Goal: Task Accomplishment & Management: Complete application form

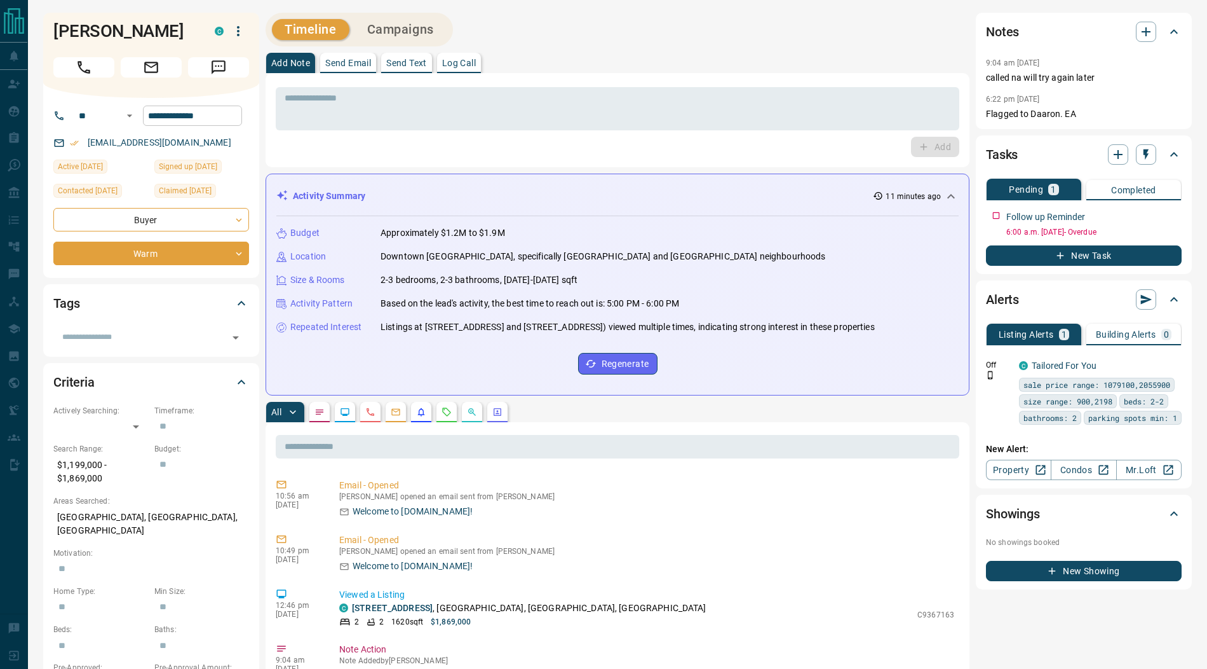
click at [231, 111] on input "**********" at bounding box center [192, 115] width 99 height 20
click at [336, 106] on textarea at bounding box center [618, 109] width 666 height 32
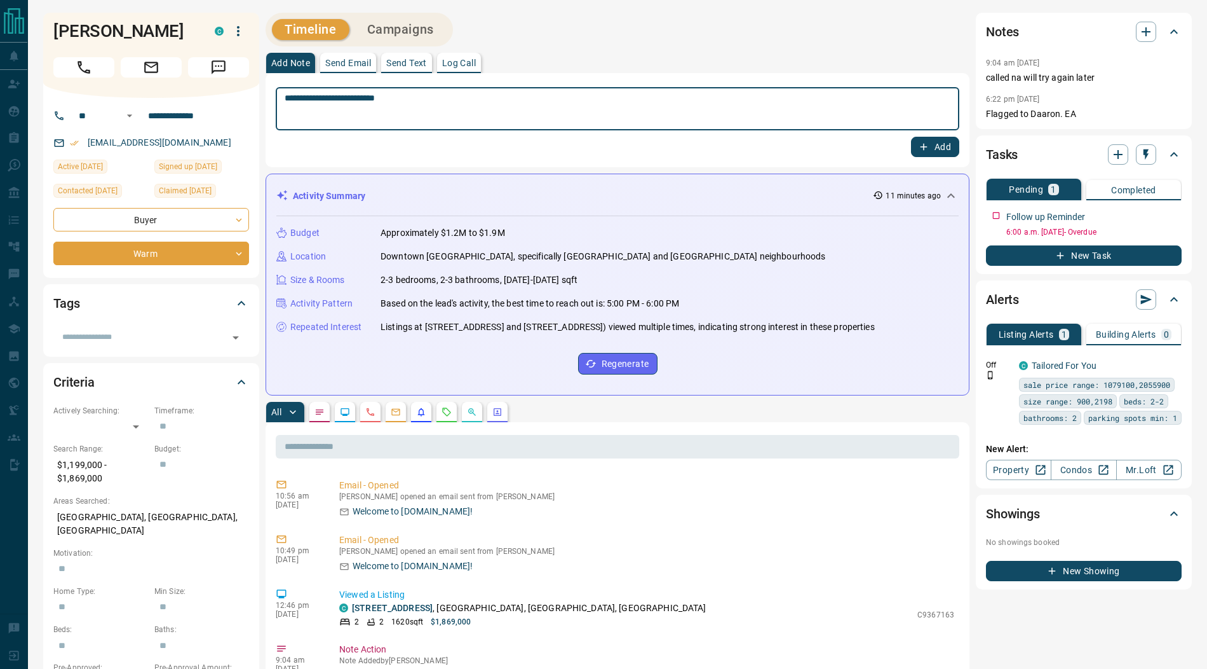
type textarea "**********"
click at [927, 151] on icon "button" at bounding box center [923, 146] width 11 height 11
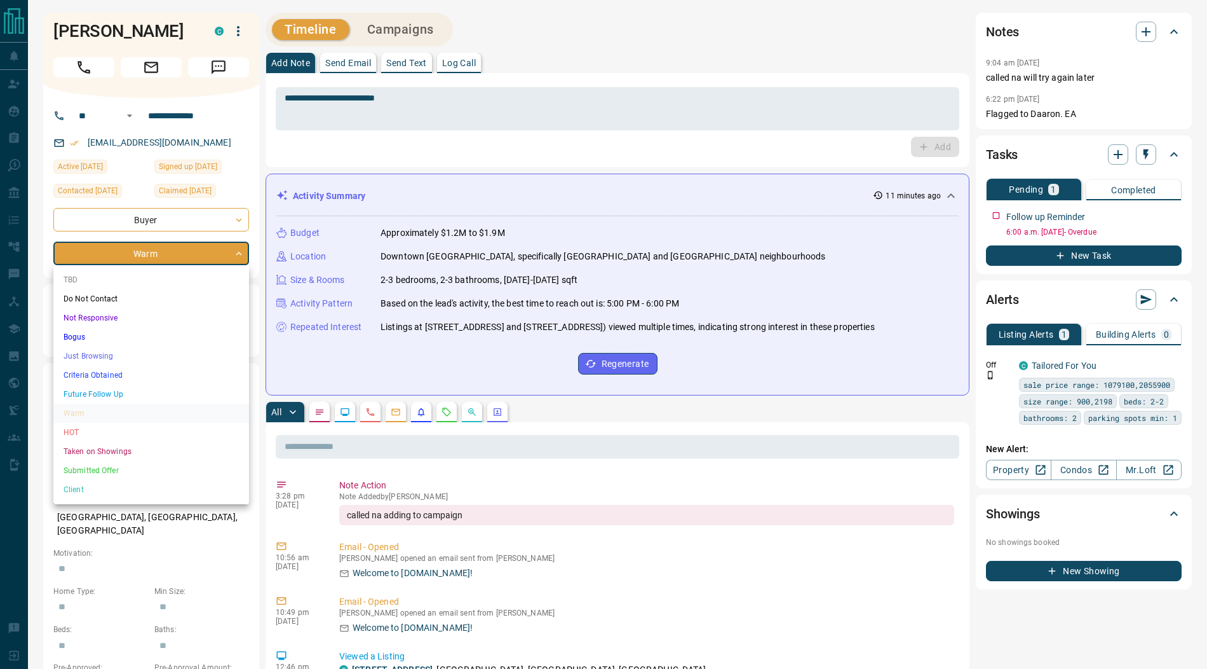
click at [101, 388] on li "Future Follow Up" at bounding box center [151, 393] width 196 height 19
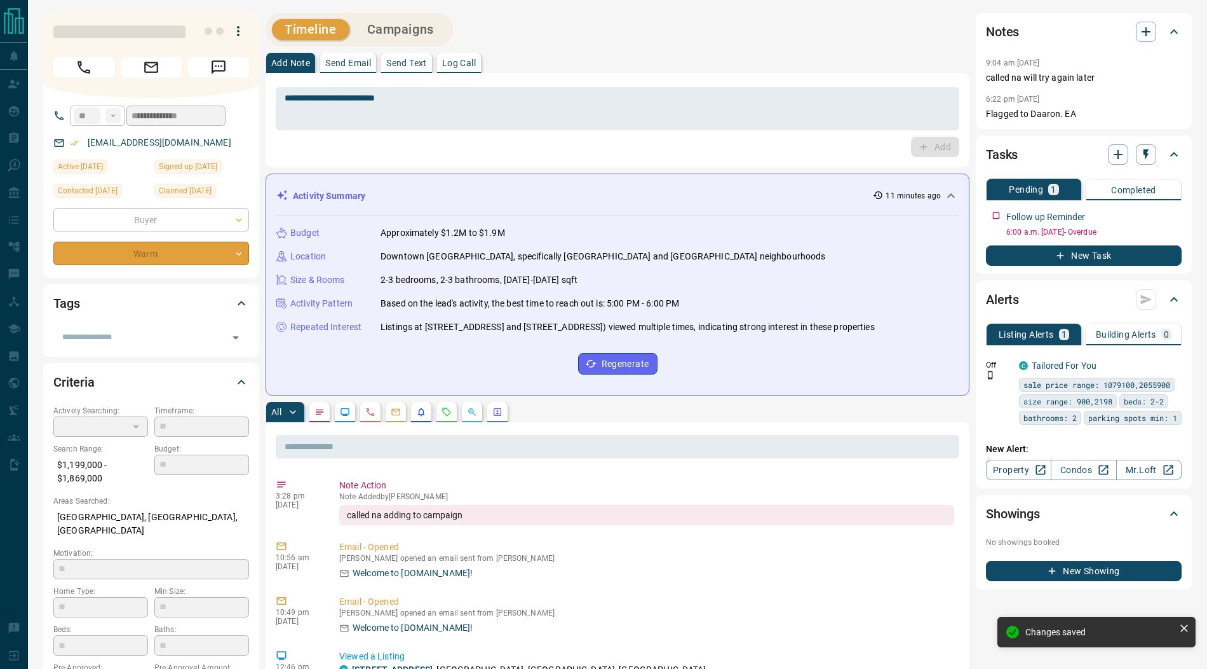
type input "*"
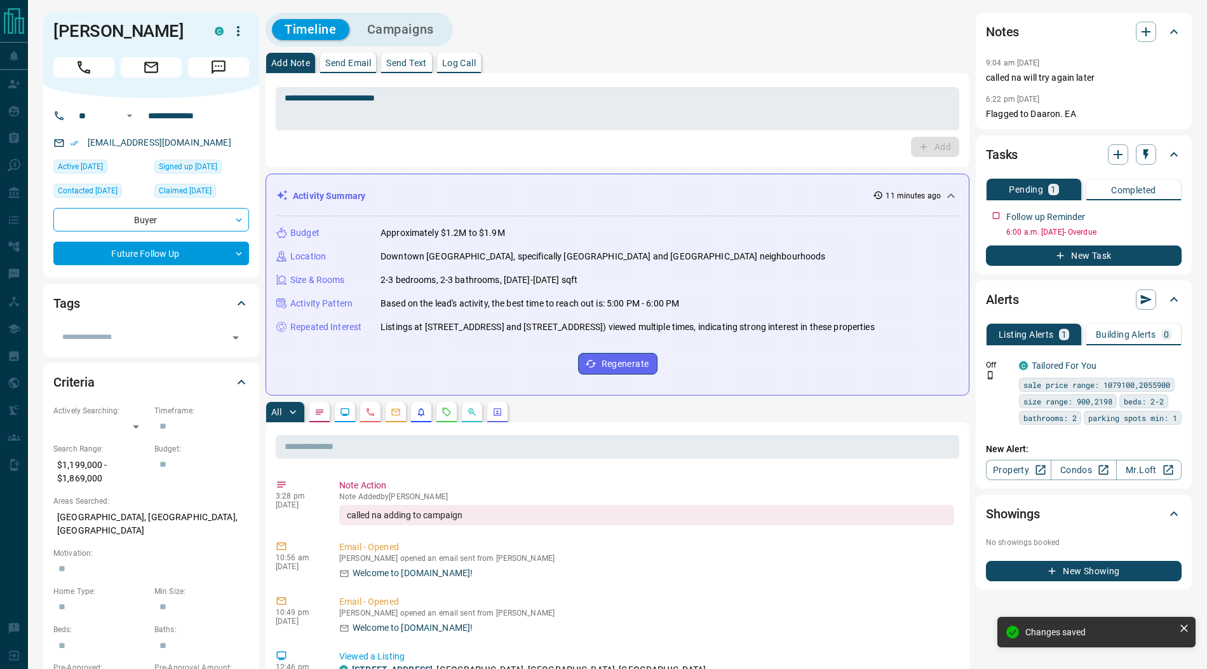
drag, startPoint x: 393, startPoint y: 36, endPoint x: 486, endPoint y: 32, distance: 93.5
click at [394, 36] on button "Campaigns" at bounding box center [401, 29] width 92 height 21
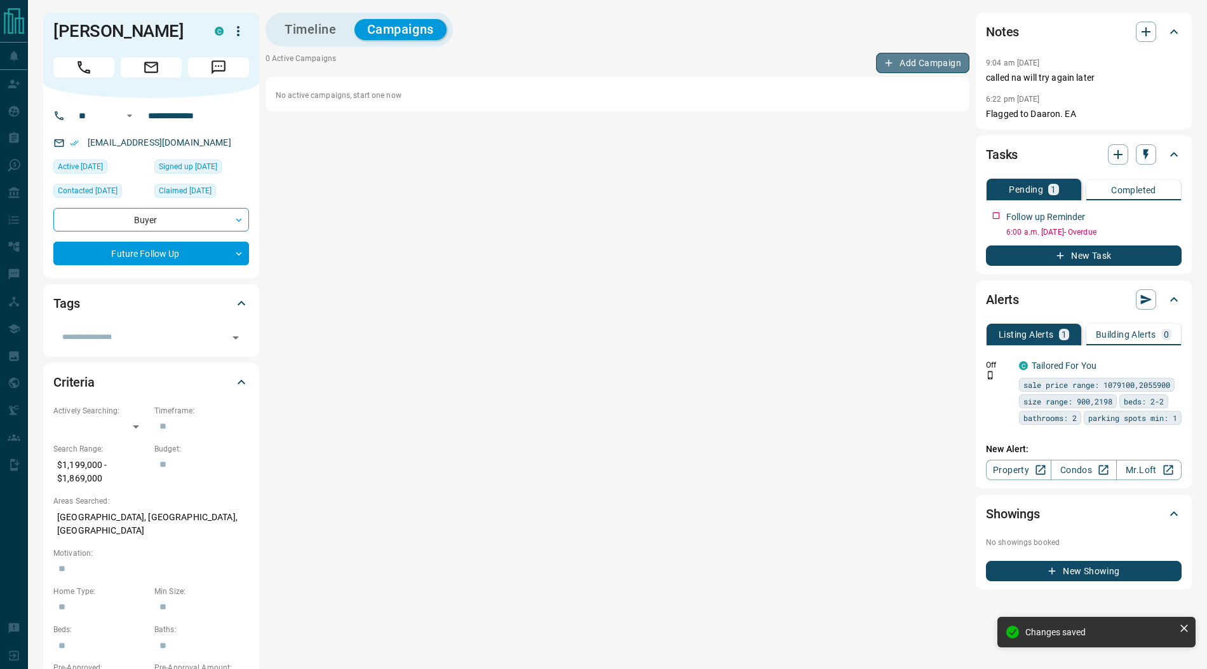
click at [914, 61] on button "Add Campaign" at bounding box center [922, 63] width 93 height 20
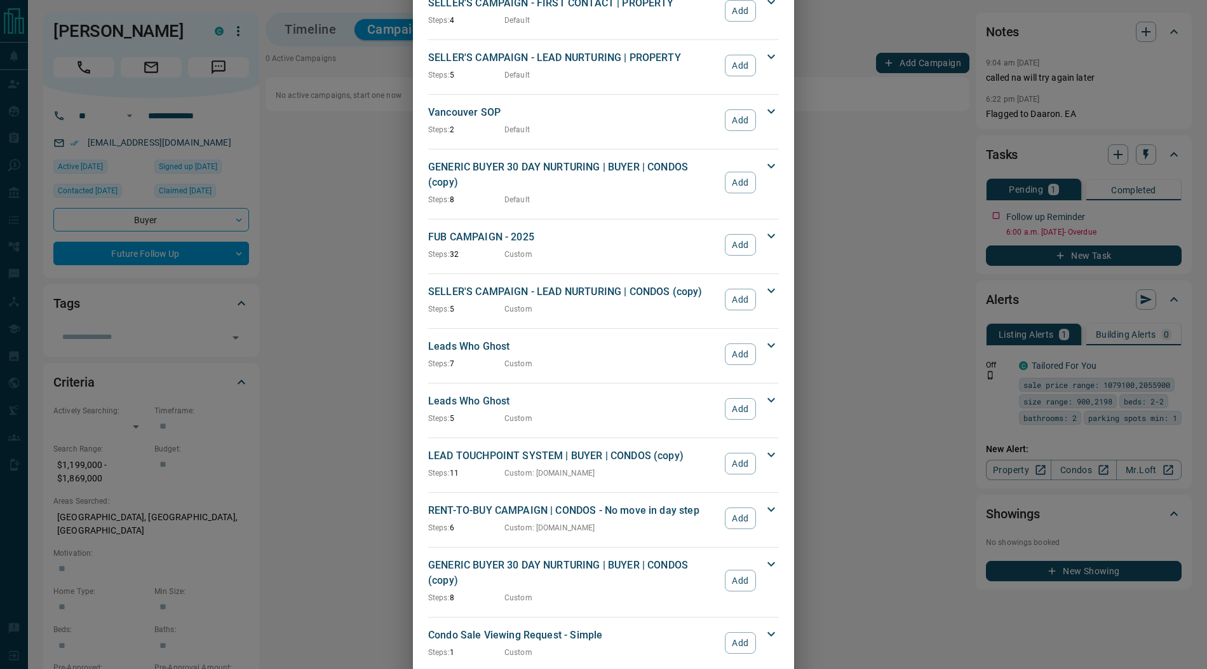
scroll to position [1315, 0]
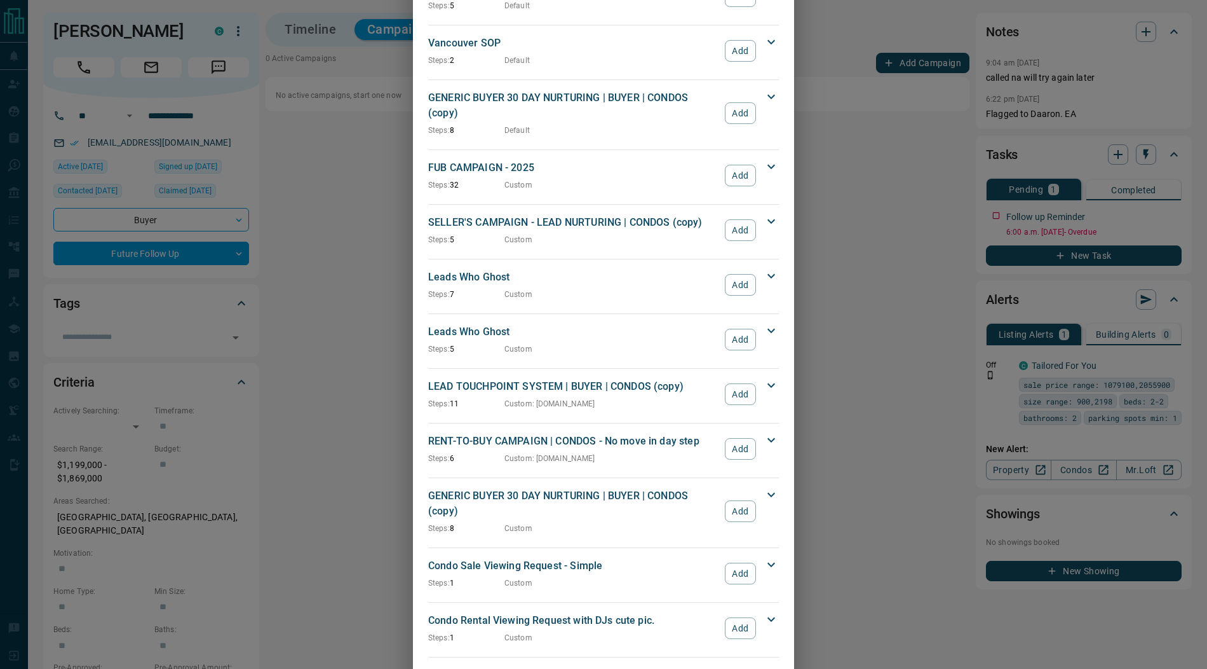
click at [742, 165] on button "Add" at bounding box center [740, 176] width 31 height 22
